Goal: Find specific page/section: Find specific page/section

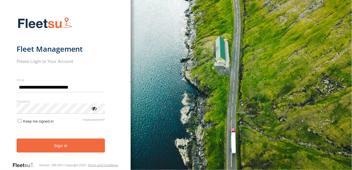
click at [76, 144] on button "Sign in" at bounding box center [61, 146] width 88 height 14
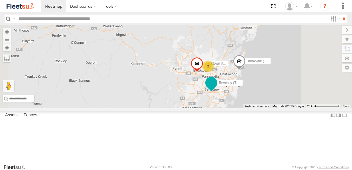
drag, startPoint x: 309, startPoint y: 113, endPoint x: 284, endPoint y: 105, distance: 27.1
click at [217, 92] on div "Revesby (T07 - [PERSON_NAME])" at bounding box center [211, 83] width 13 height 15
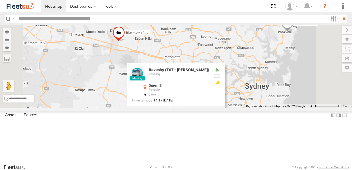
click at [299, 108] on div "Brookvale (T10 - [PERSON_NAME]) Rural (T08 - [PERSON_NAME]) Blacktown #2 (T05 -…" at bounding box center [176, 66] width 352 height 83
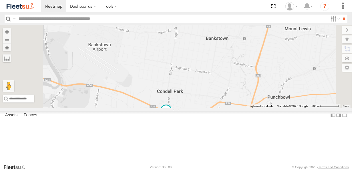
drag, startPoint x: 258, startPoint y: 151, endPoint x: 245, endPoint y: 111, distance: 41.7
click at [245, 108] on div "Brookvale (T10 - [PERSON_NAME]) Rural (T08 - [PERSON_NAME]) Blacktown #2 (T05 -…" at bounding box center [176, 66] width 352 height 83
